Goal: Task Accomplishment & Management: Use online tool/utility

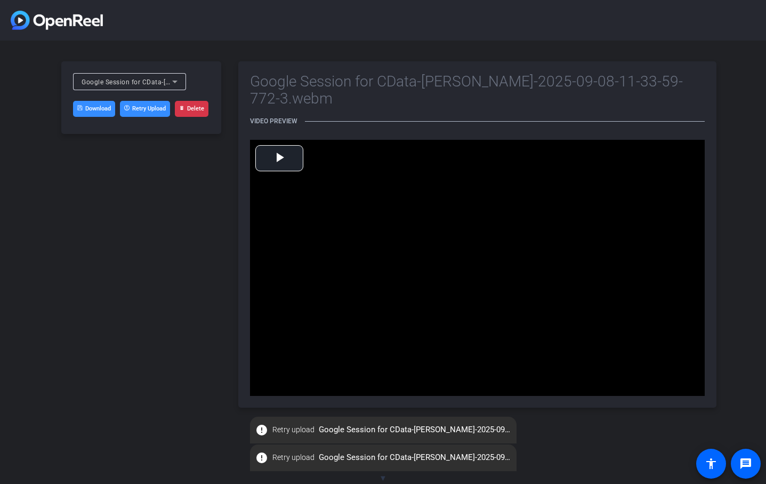
click at [158, 338] on div "Google Session for CData-Philip Stephens-2025-09-08-11-33-59-772-3.webm Downloa…" at bounding box center [141, 234] width 160 height 346
click at [169, 81] on icon at bounding box center [175, 81] width 13 height 13
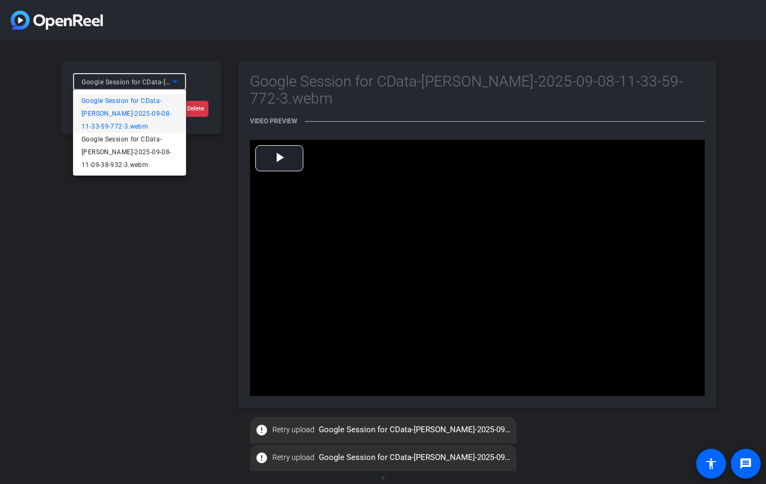
click at [169, 81] on div at bounding box center [383, 242] width 766 height 484
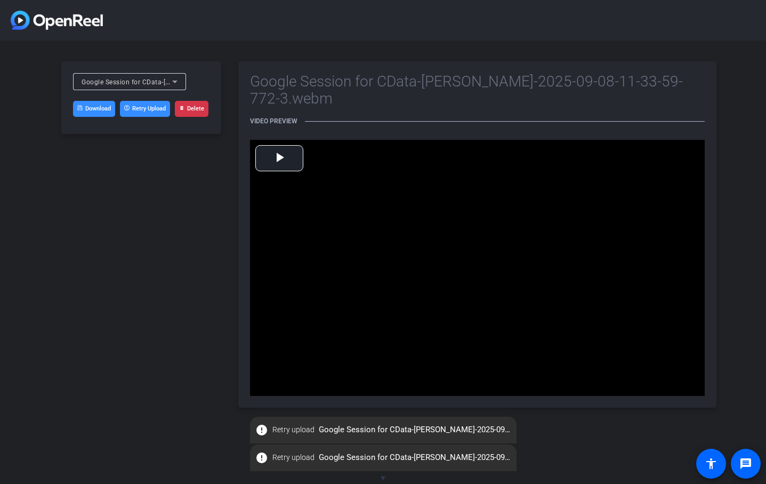
click at [154, 105] on button "Retry Upload" at bounding box center [145, 109] width 50 height 16
click at [174, 289] on div "Google Session for CData-Philip Stephens-2025-09-08-11-33-59-772-3.webm Downloa…" at bounding box center [141, 234] width 160 height 346
click at [76, 245] on div "Google Session for CData-Philip Stephens-2025-09-08-11-33-59-772-3.webm Downloa…" at bounding box center [141, 234] width 160 height 346
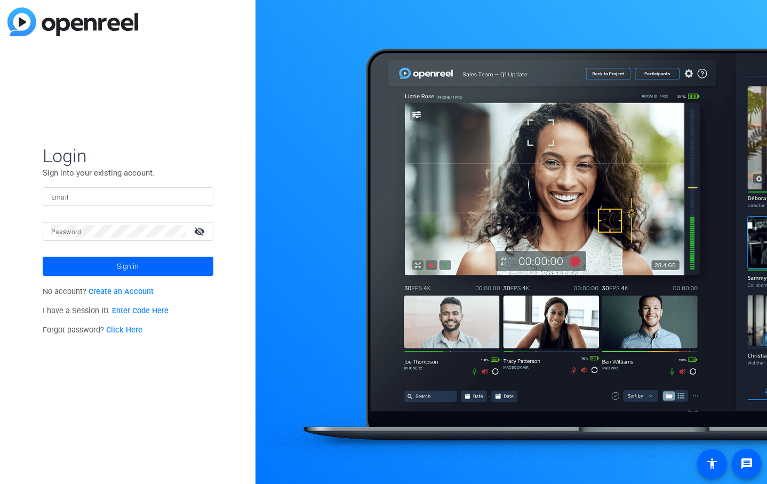
click at [146, 310] on link "Enter Code Here" at bounding box center [140, 310] width 57 height 9
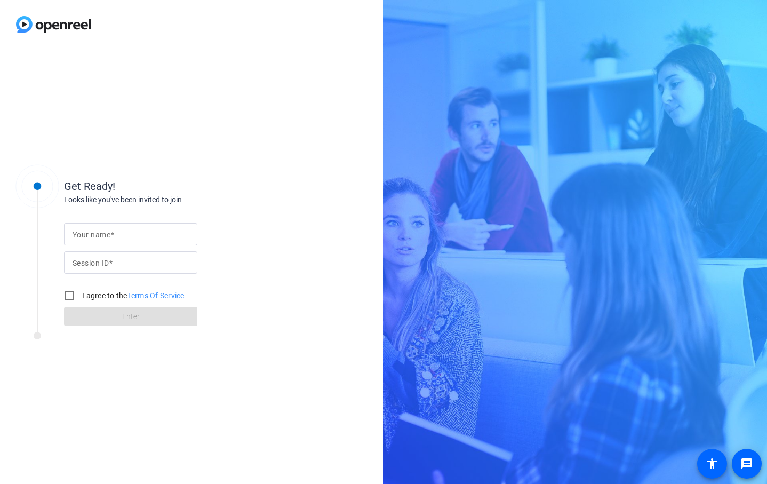
click at [146, 234] on input "Your name" at bounding box center [131, 234] width 116 height 13
type input "[PERSON_NAME]"
click at [146, 258] on input "Session ID" at bounding box center [131, 262] width 116 height 13
paste input "rmU8"
type input "rmU8"
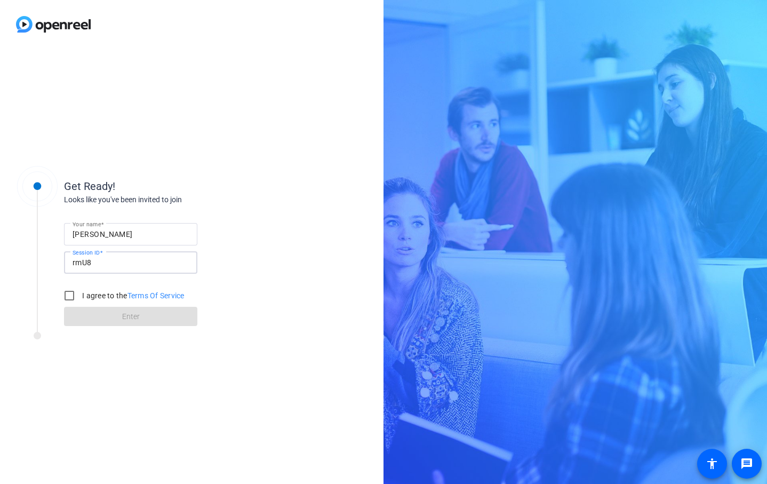
click at [94, 301] on label "I agree to the Terms Of Service" at bounding box center [132, 295] width 105 height 11
click at [80, 301] on input "I agree to the Terms Of Service" at bounding box center [69, 295] width 21 height 21
checkbox input "true"
click at [103, 318] on span at bounding box center [130, 316] width 133 height 26
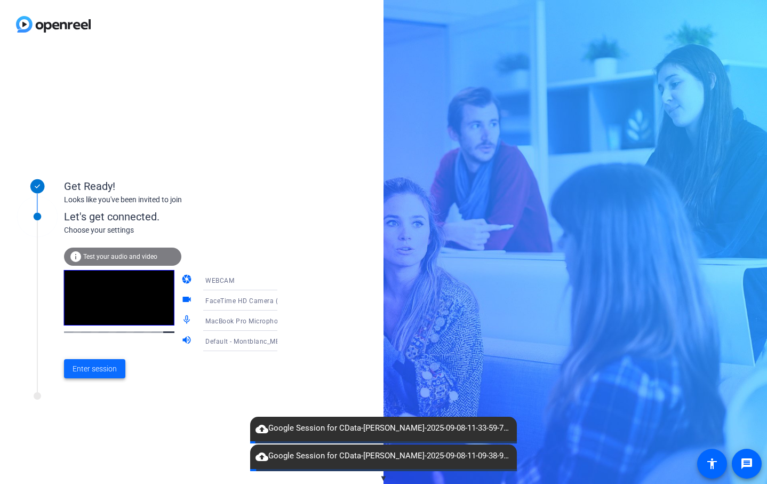
click at [92, 370] on span "Enter session" at bounding box center [95, 368] width 44 height 11
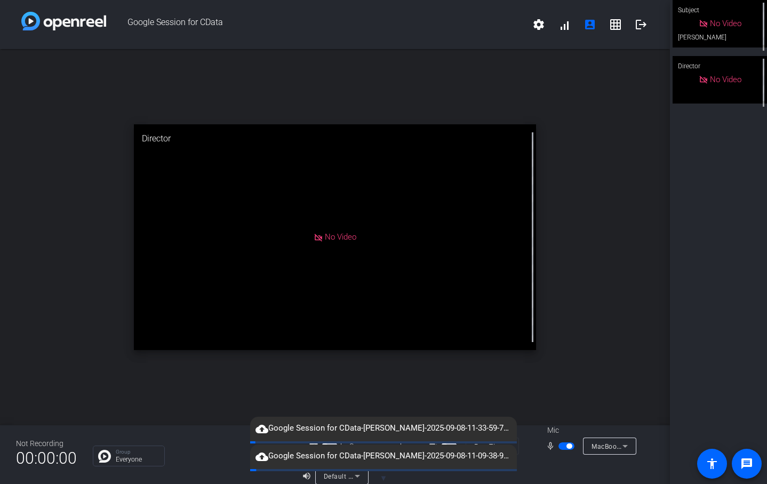
click at [569, 446] on span "button" at bounding box center [568, 445] width 5 height 5
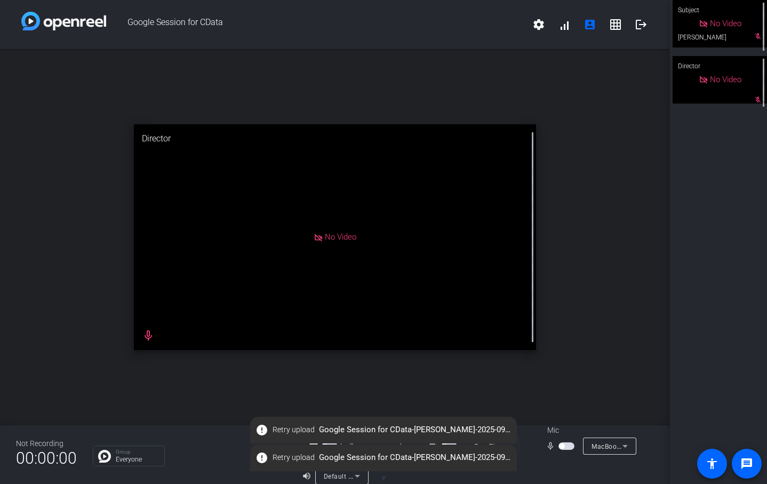
click at [567, 448] on span "button" at bounding box center [566, 445] width 16 height 7
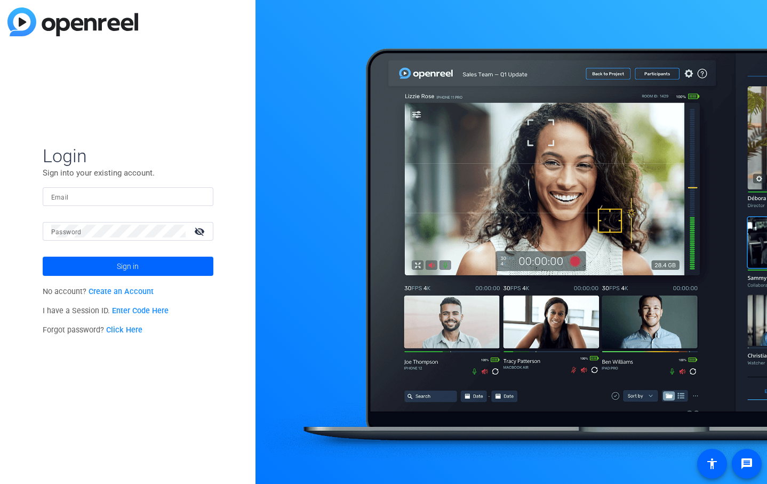
click at [128, 311] on link "Enter Code Here" at bounding box center [140, 310] width 57 height 9
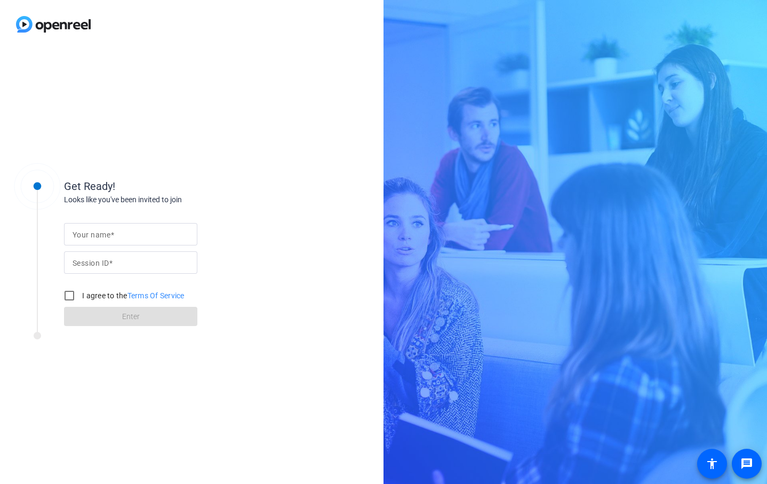
click at [129, 266] on input "Session ID" at bounding box center [131, 262] width 116 height 13
paste input "rmU8"
type input "rmU8"
click at [133, 233] on input "Your name" at bounding box center [131, 234] width 116 height 13
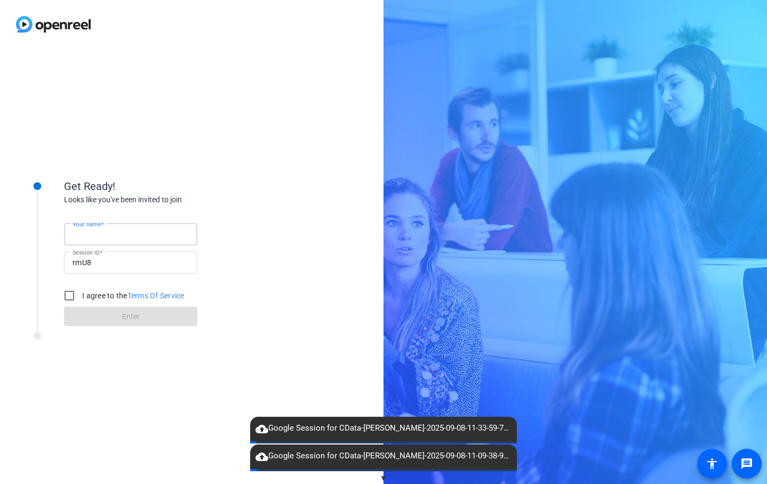
type input "Philip Stephens"
click at [110, 288] on div "I agree to the Terms Of Service" at bounding box center [122, 295] width 126 height 21
click at [110, 289] on div "I agree to the Terms Of Service" at bounding box center [122, 295] width 126 height 21
click at [110, 300] on label "I agree to the Terms Of Service" at bounding box center [132, 295] width 105 height 11
click at [80, 300] on input "I agree to the Terms Of Service" at bounding box center [69, 295] width 21 height 21
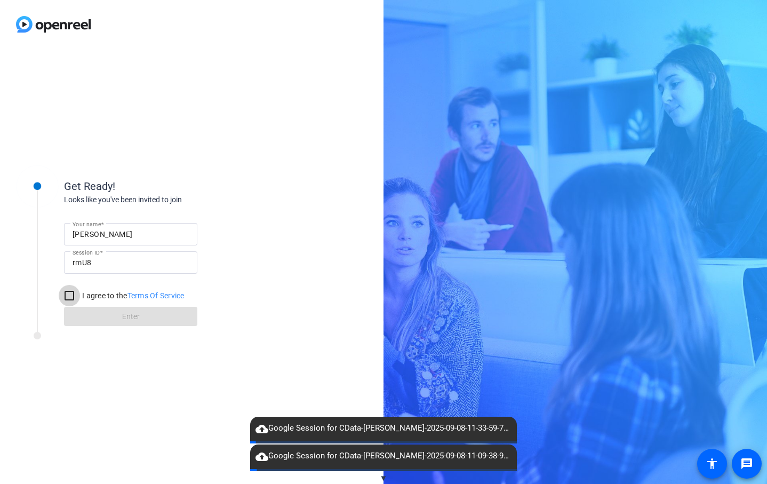
checkbox input "true"
click at [116, 315] on span at bounding box center [130, 316] width 133 height 26
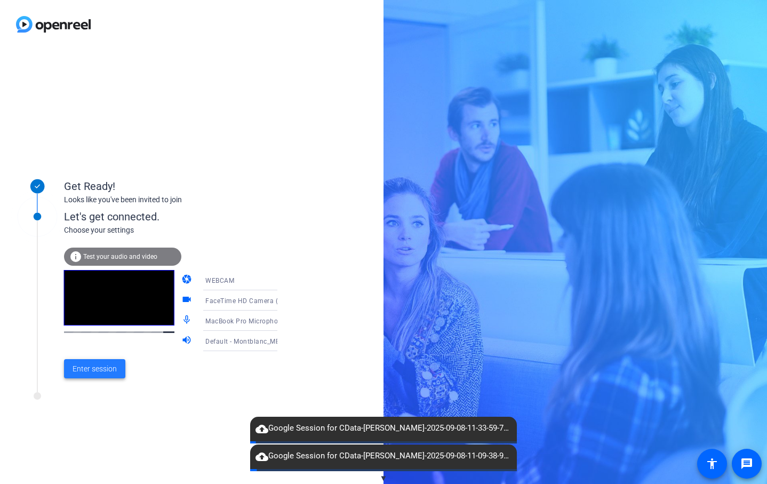
click at [98, 371] on span "Enter session" at bounding box center [95, 368] width 44 height 11
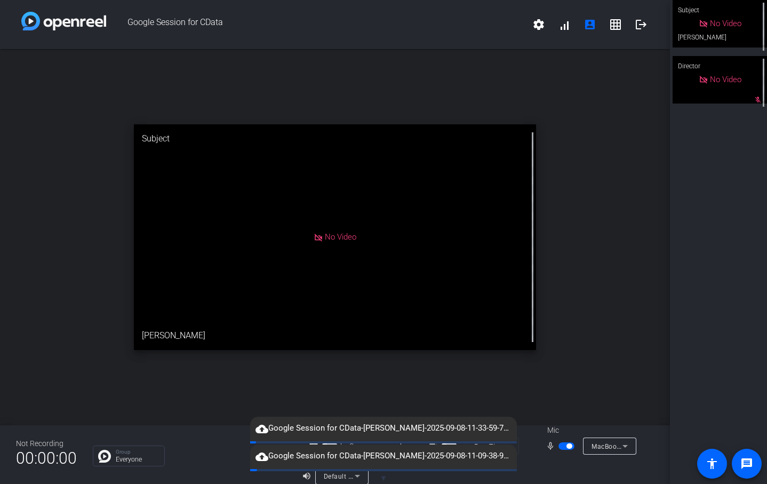
click at [566, 447] on span "button" at bounding box center [566, 445] width 16 height 7
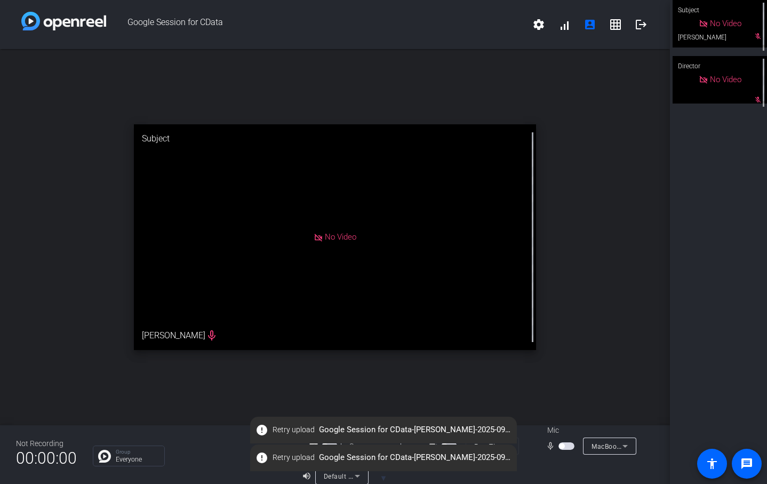
click at [570, 443] on span "button" at bounding box center [566, 445] width 16 height 7
click at [285, 429] on span "Retry upload" at bounding box center [294, 429] width 42 height 11
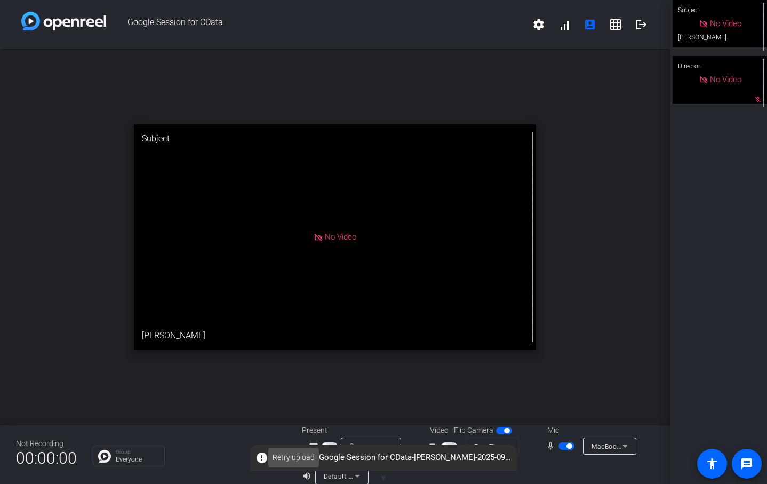
click at [286, 456] on span "Retry upload" at bounding box center [294, 457] width 42 height 11
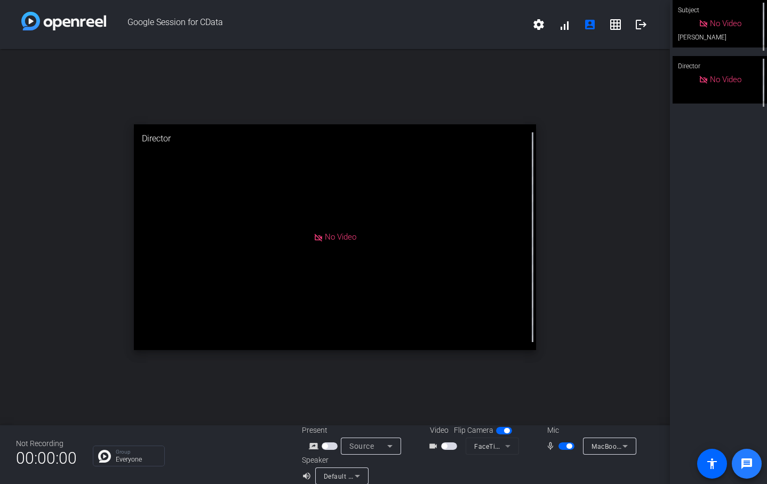
click at [746, 467] on mat-icon "message" at bounding box center [746, 463] width 13 height 13
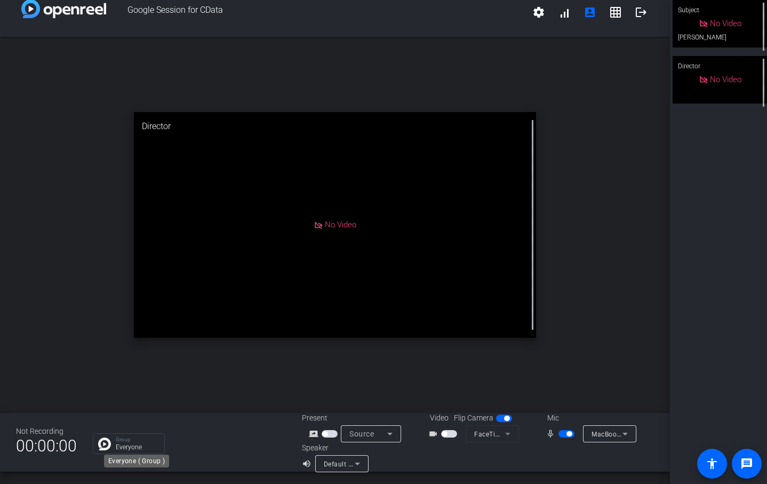
click at [146, 446] on p "Everyone" at bounding box center [137, 447] width 43 height 6
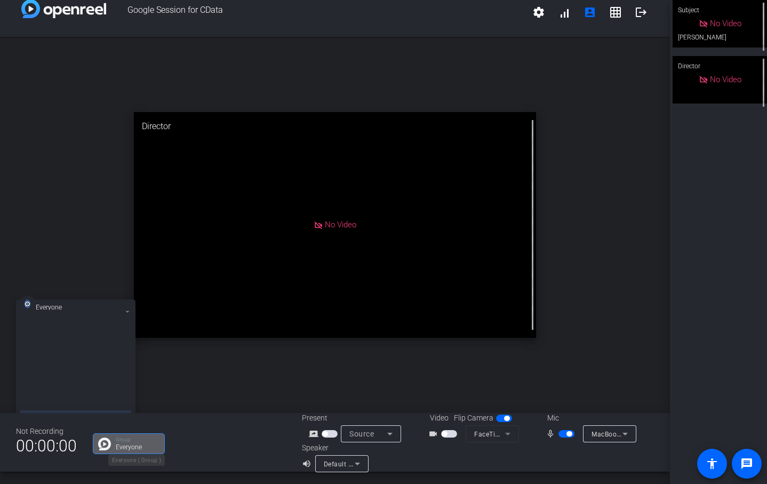
click at [146, 446] on p "Everyone" at bounding box center [137, 447] width 43 height 6
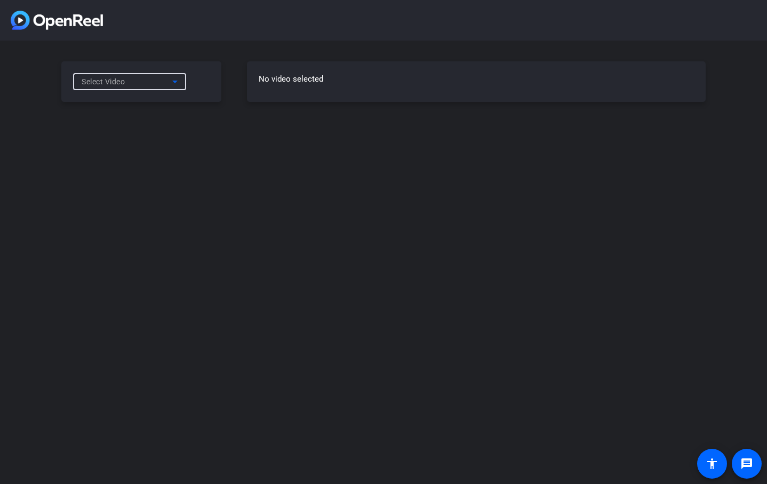
click at [160, 84] on div "Select Video" at bounding box center [127, 81] width 91 height 13
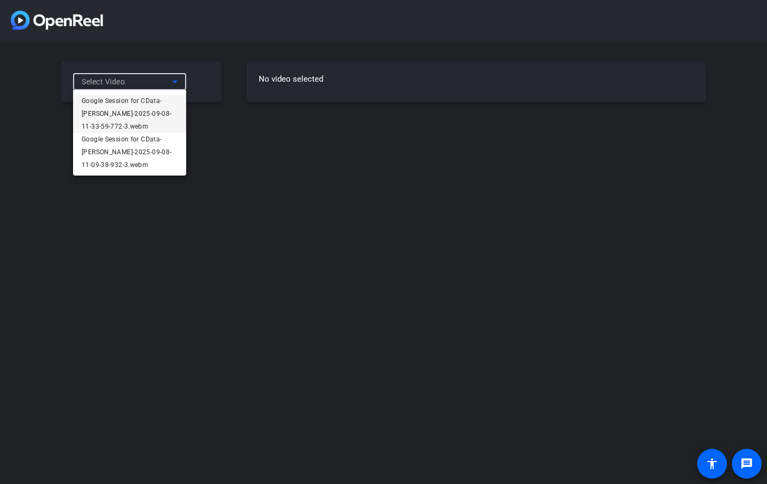
click at [151, 110] on span "Google Session for CData-[PERSON_NAME]-2025-09-08-11-33-59-772-3.webm" at bounding box center [130, 113] width 96 height 38
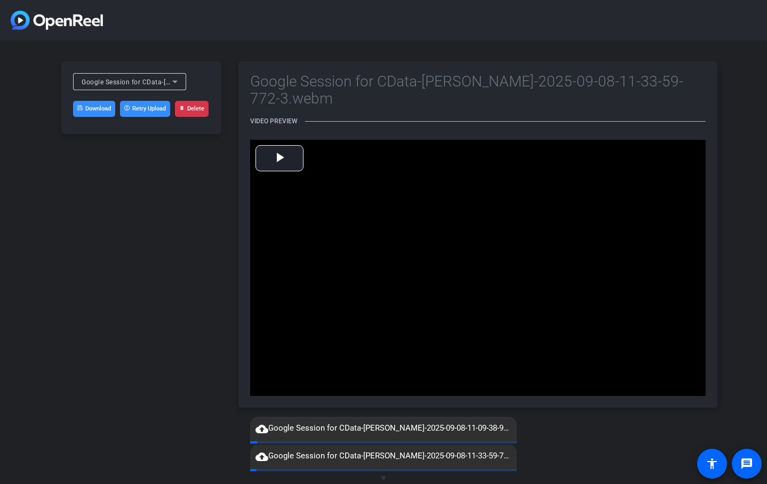
click at [113, 84] on span "Google Session for CData-[PERSON_NAME]-2025-09-08-11-33-59-772-3.webm" at bounding box center [203, 81] width 242 height 9
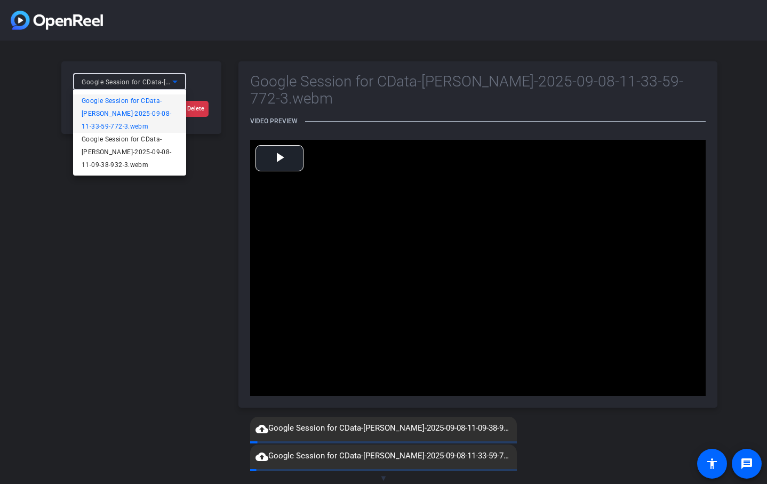
click at [113, 84] on div at bounding box center [383, 242] width 767 height 484
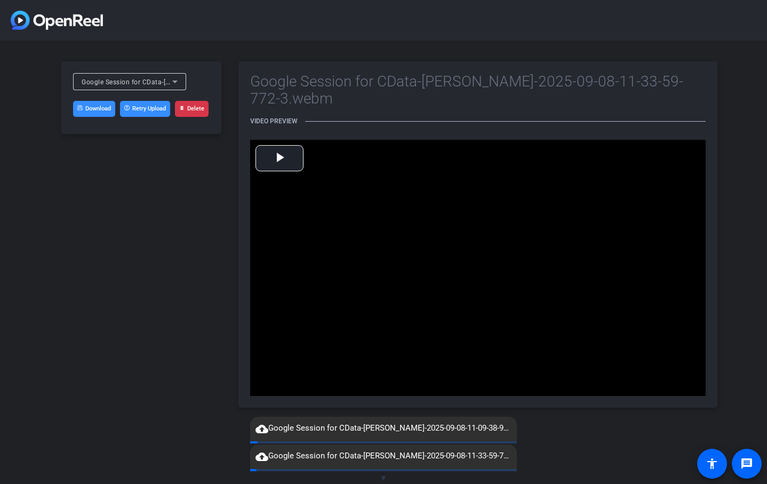
click at [100, 110] on link "Download" at bounding box center [94, 109] width 42 height 16
click at [720, 79] on div "Google Session for CData-Philip Stephens-2025-09-08-11-33-59-772-3.webm Downloa…" at bounding box center [383, 235] width 767 height 388
click at [174, 84] on icon at bounding box center [175, 81] width 13 height 13
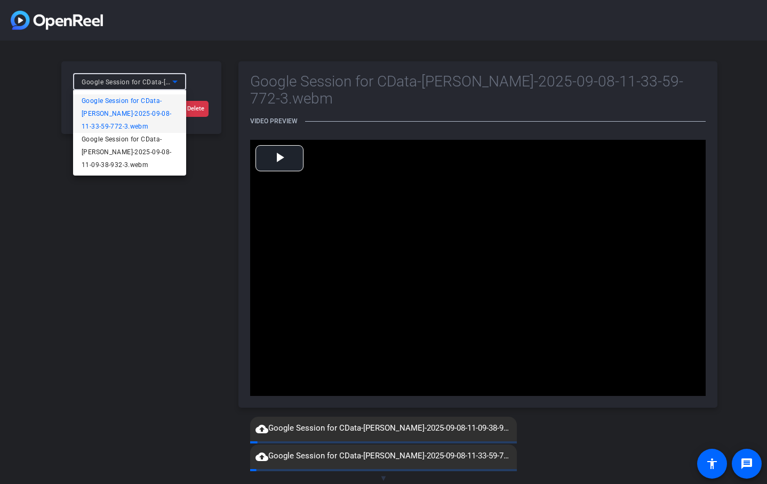
click at [174, 84] on div at bounding box center [383, 242] width 767 height 484
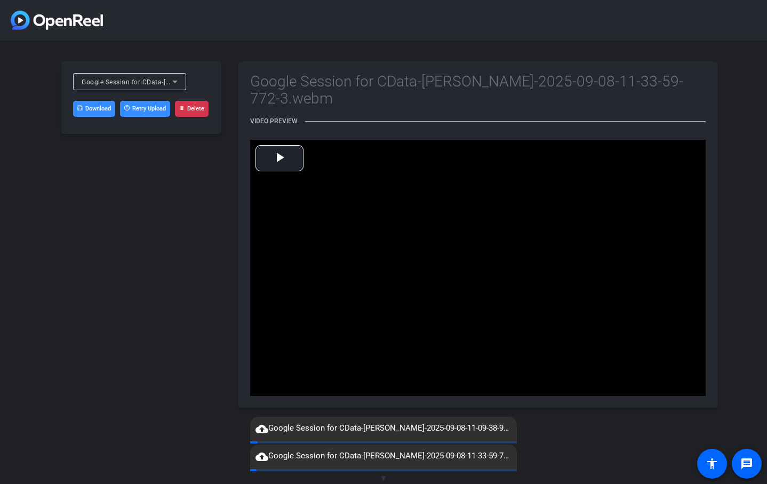
click at [118, 168] on div "Google Session for CData-Philip Stephens-2025-09-08-11-33-59-772-3.webm Downloa…" at bounding box center [141, 234] width 160 height 346
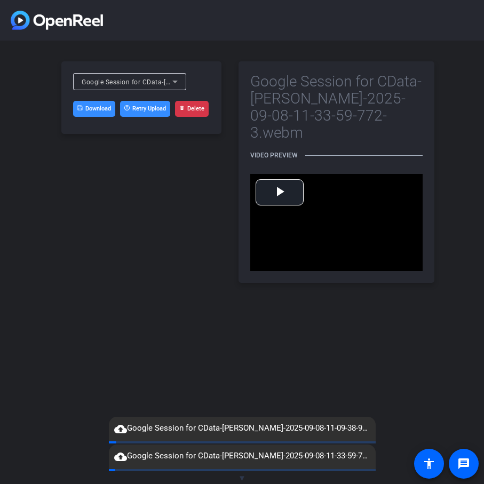
click at [96, 113] on link "Download" at bounding box center [94, 109] width 42 height 16
click at [169, 84] on icon at bounding box center [175, 81] width 13 height 13
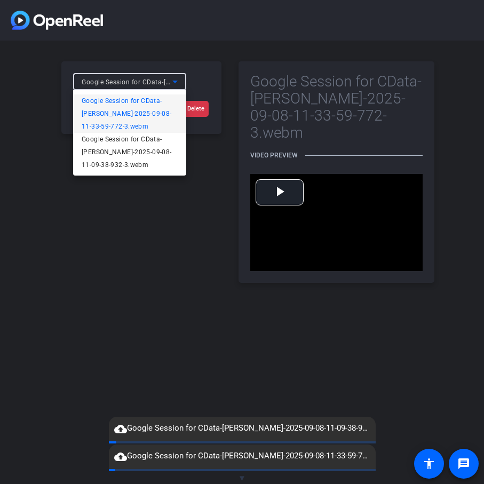
click at [169, 84] on div at bounding box center [242, 242] width 484 height 484
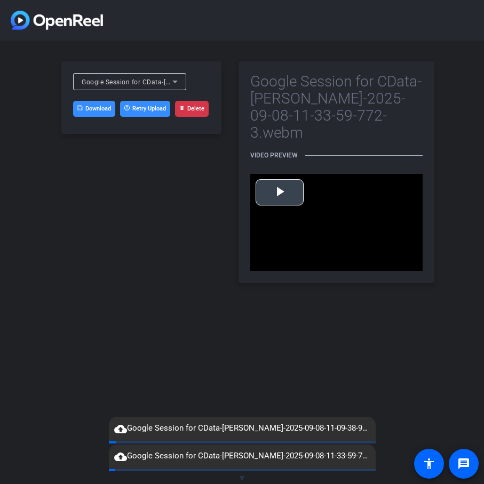
click at [279, 192] on span "Video Player" at bounding box center [279, 192] width 0 height 0
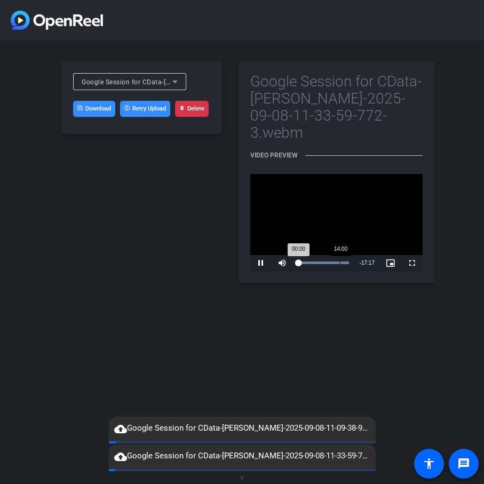
click at [340, 261] on div "Loaded : 100.00% 14:00 00:00" at bounding box center [323, 262] width 51 height 3
drag, startPoint x: 341, startPoint y: 246, endPoint x: 298, endPoint y: 246, distance: 43.2
click at [298, 261] on div "00:10" at bounding box center [298, 262] width 1 height 3
click at [262, 263] on span "Video Player" at bounding box center [260, 263] width 21 height 0
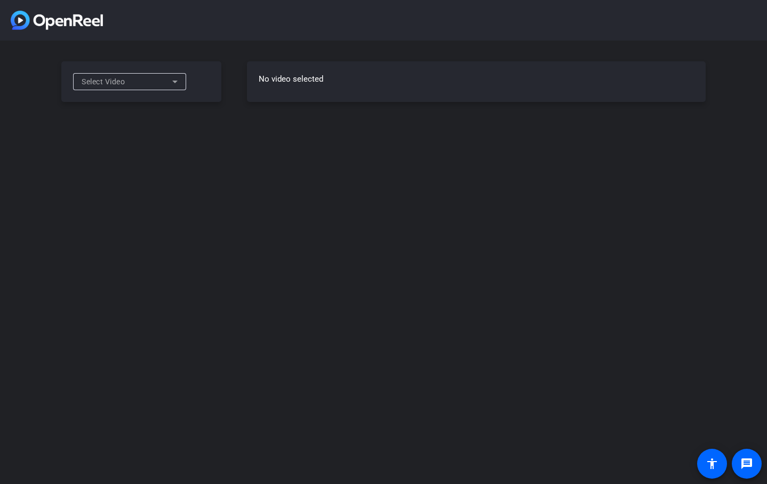
click at [173, 86] on icon at bounding box center [175, 81] width 13 height 13
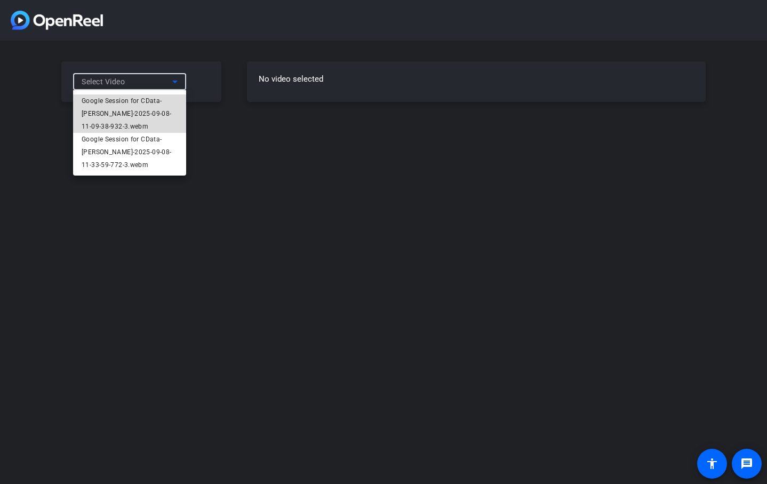
click at [166, 106] on span "Google Session for CData-[PERSON_NAME]-2025-09-08-11-09-38-932-3.webm" at bounding box center [130, 113] width 96 height 38
